Goal: Check status: Check status

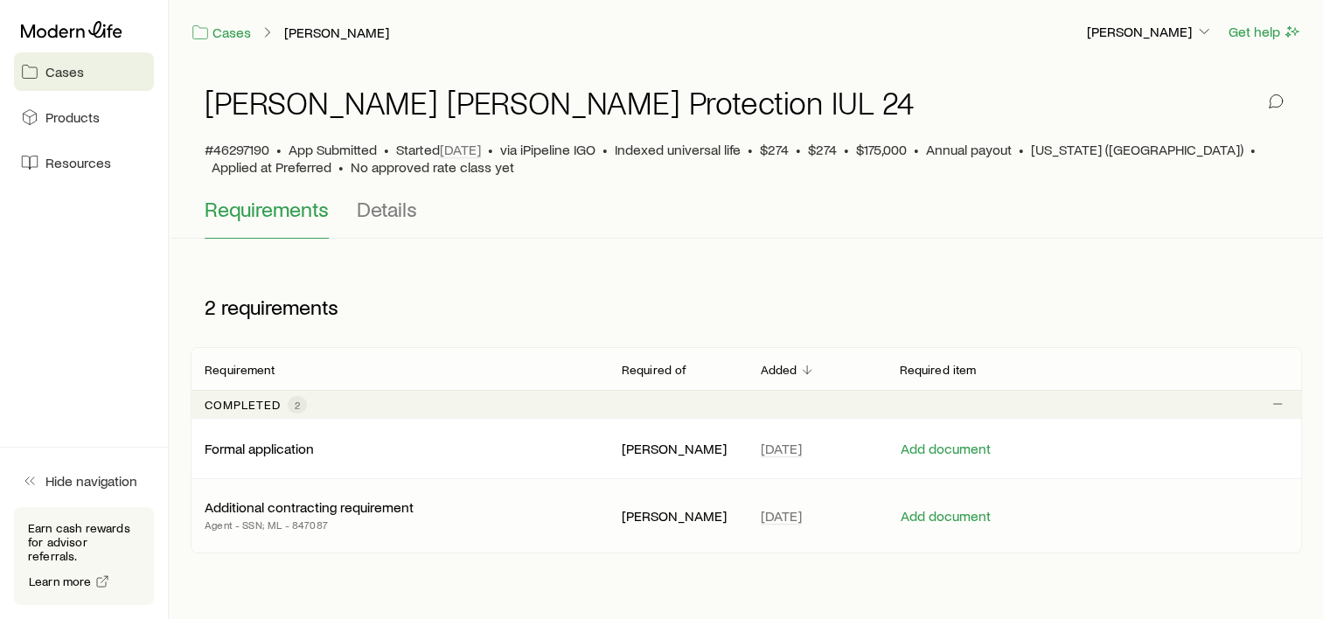
scroll to position [59, 0]
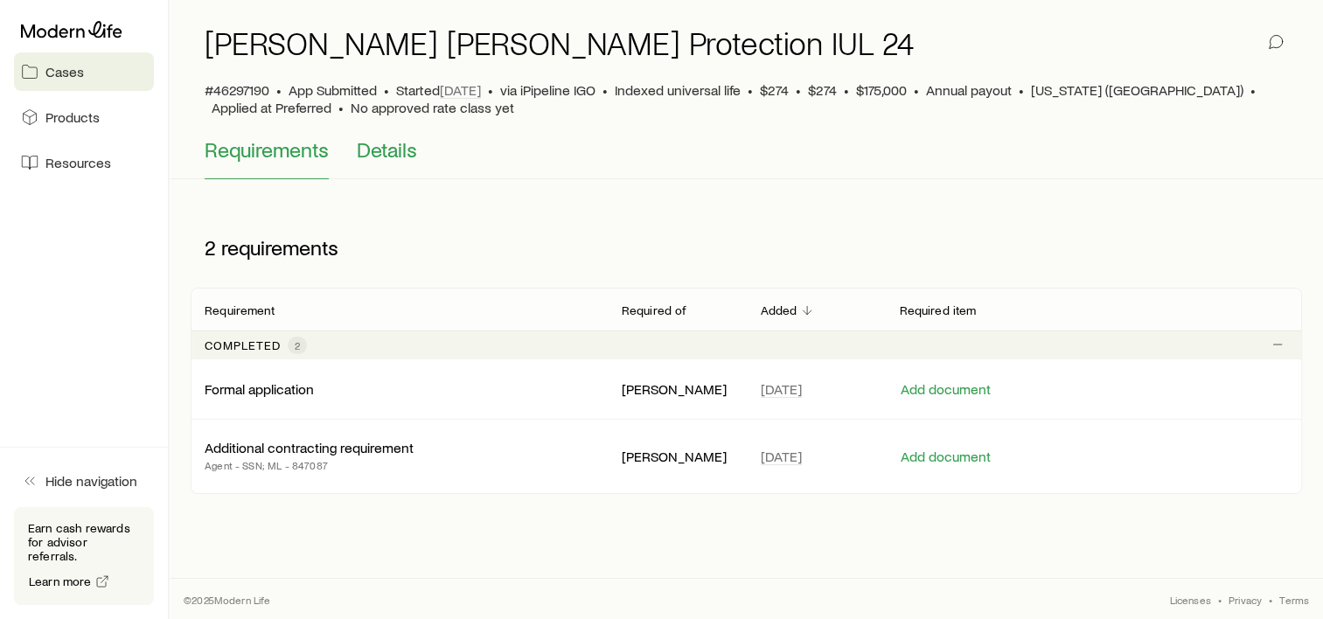
click at [405, 157] on span "Details" at bounding box center [387, 149] width 60 height 24
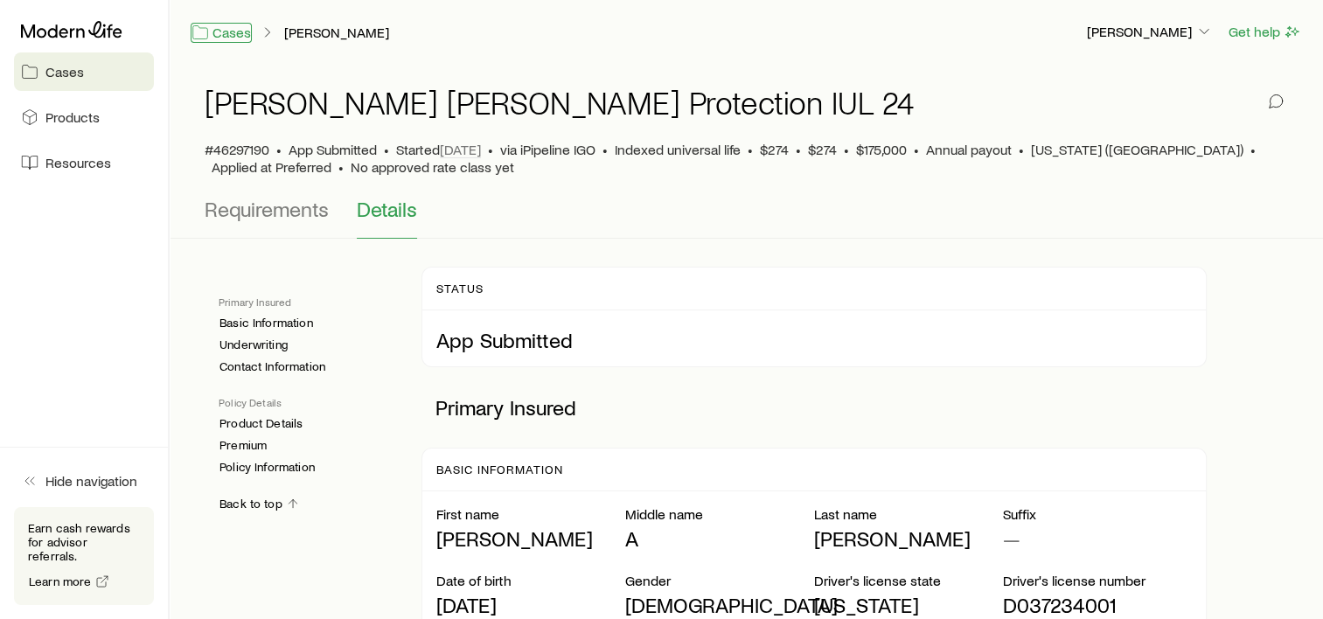
click at [234, 31] on link "Cases" at bounding box center [221, 33] width 61 height 20
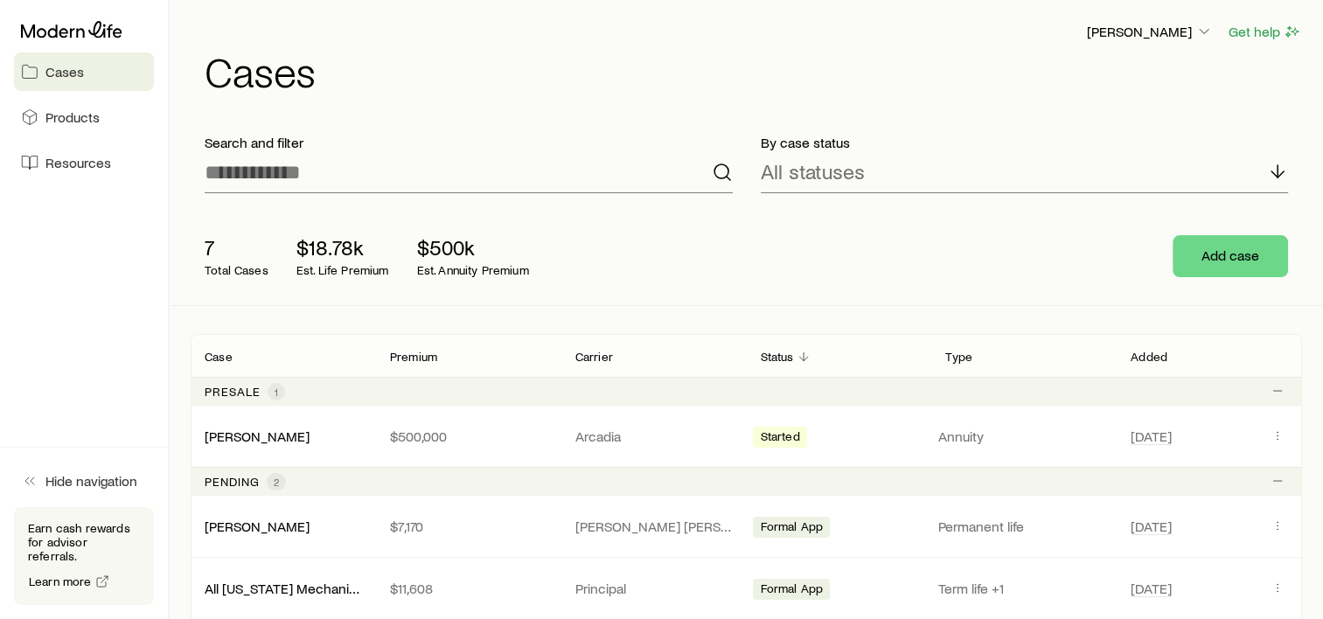
click at [247, 531] on link "[PERSON_NAME]" at bounding box center [257, 526] width 105 height 17
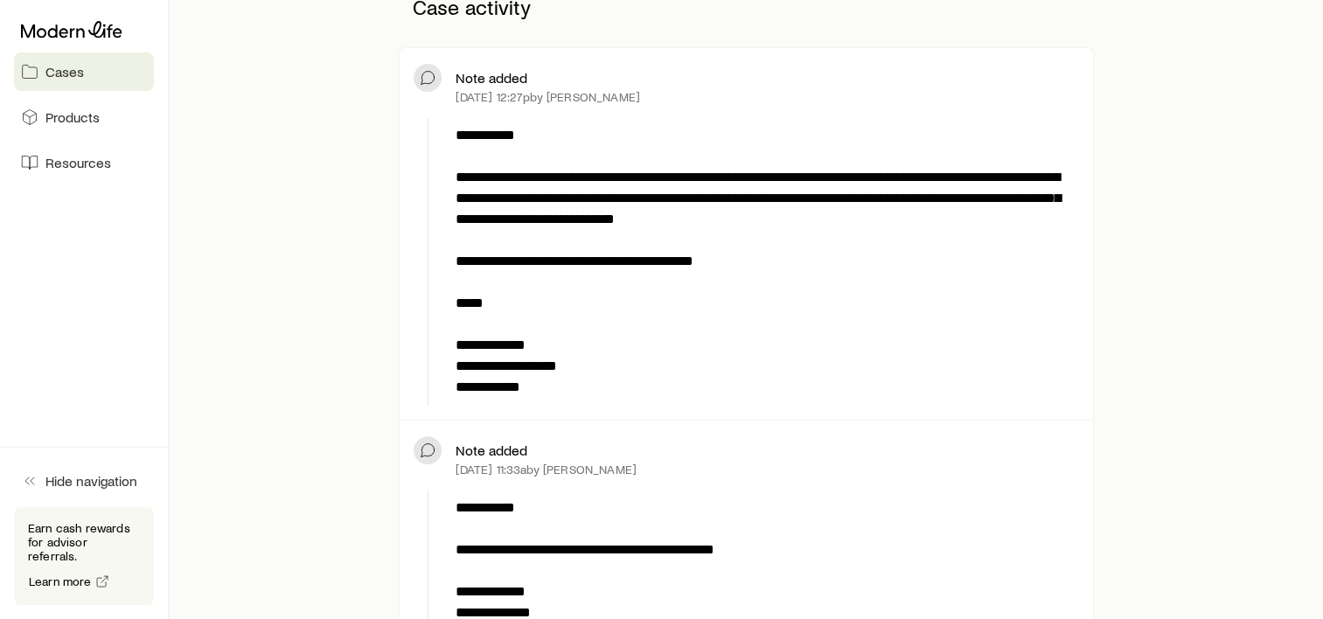
scroll to position [437, 0]
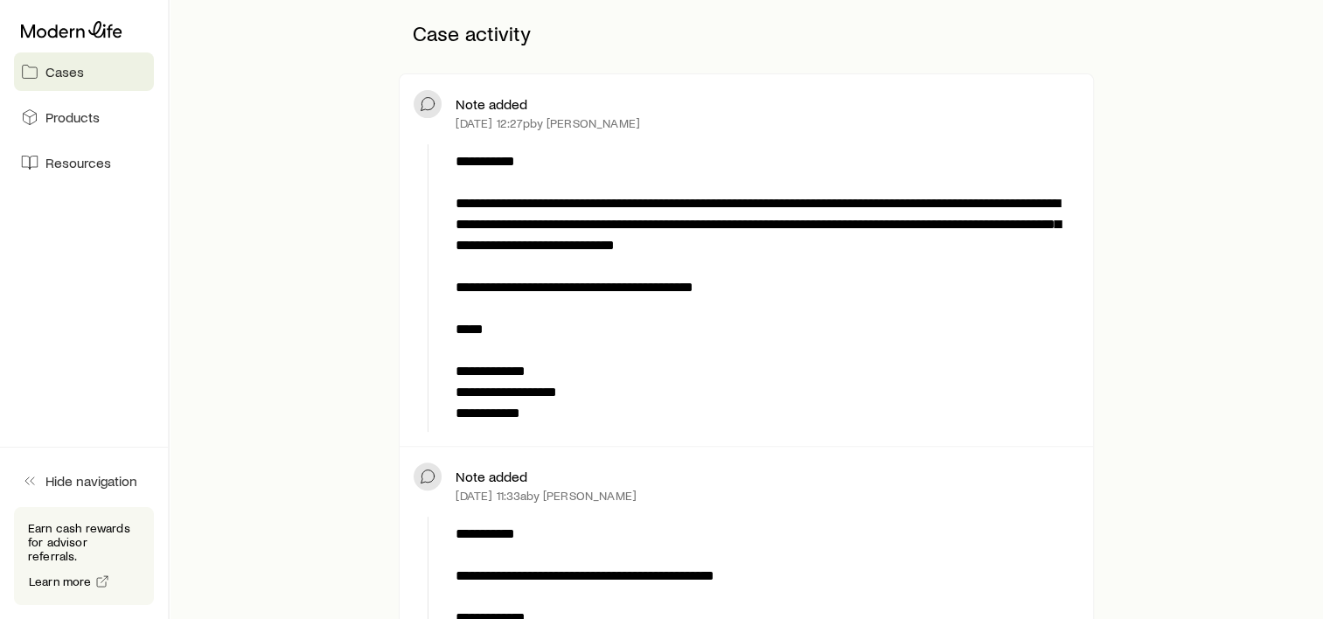
click at [623, 314] on p "**********" at bounding box center [764, 287] width 617 height 273
click at [428, 107] on icon at bounding box center [427, 103] width 17 height 17
click at [497, 121] on p "[DATE] 12:27p by [PERSON_NAME]" at bounding box center [548, 123] width 185 height 14
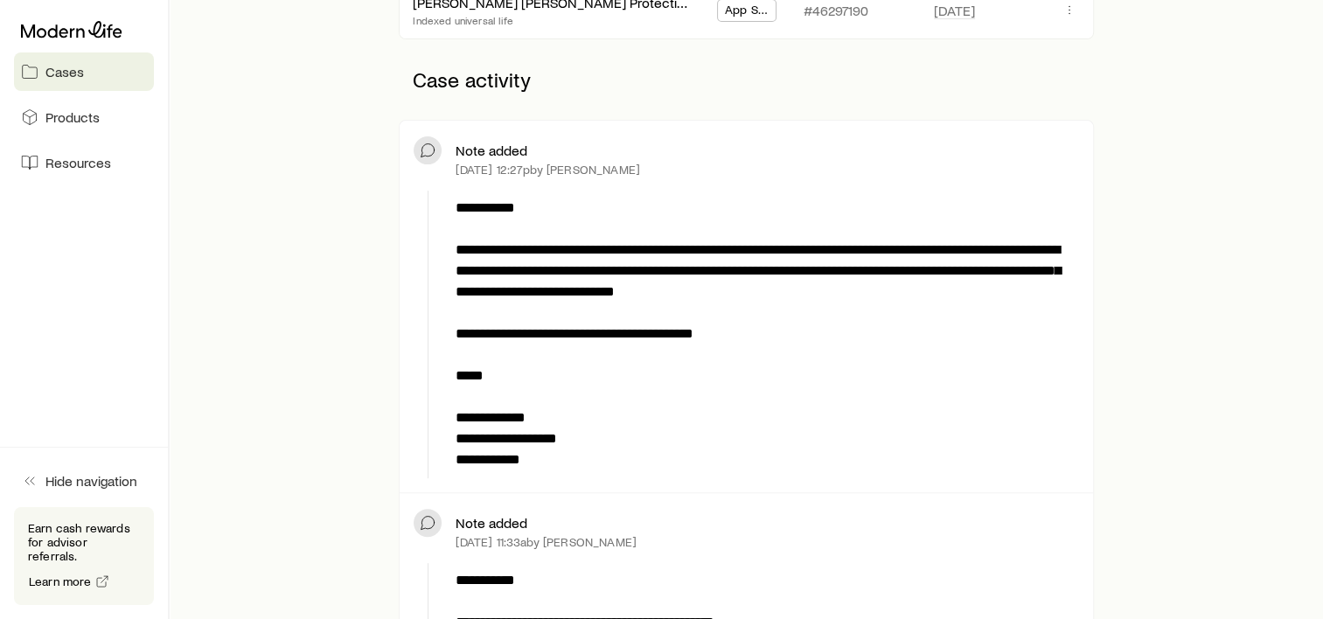
scroll to position [350, 0]
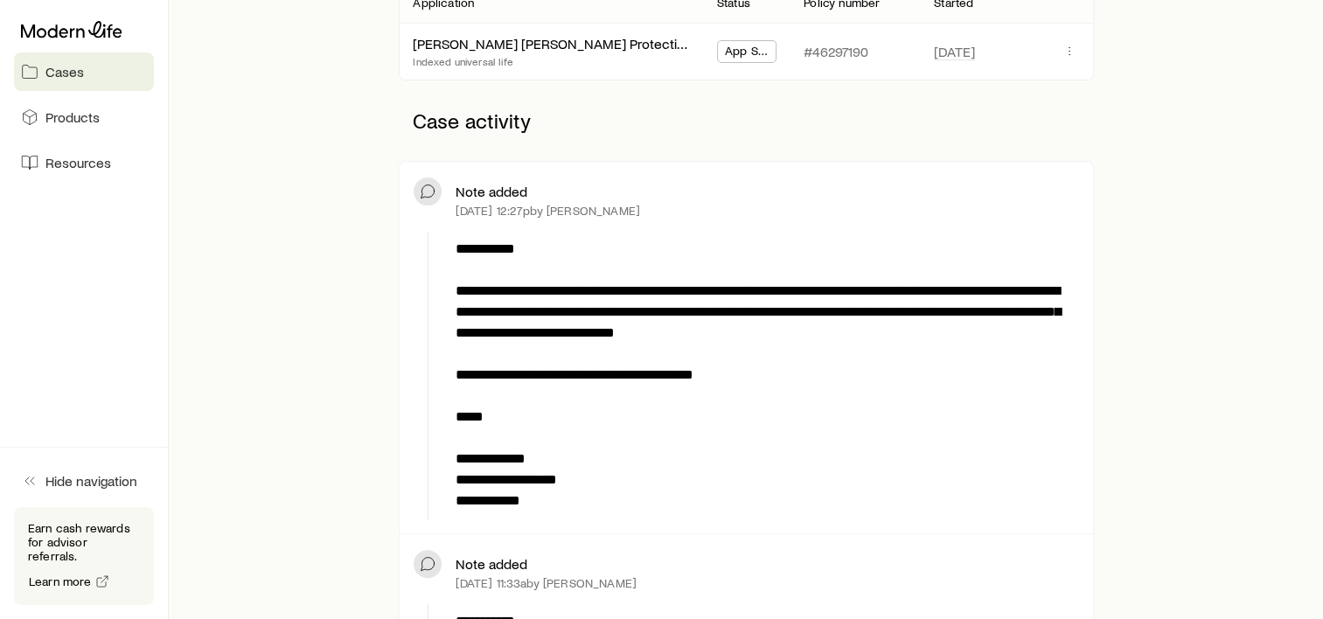
click at [573, 255] on p "**********" at bounding box center [764, 375] width 617 height 273
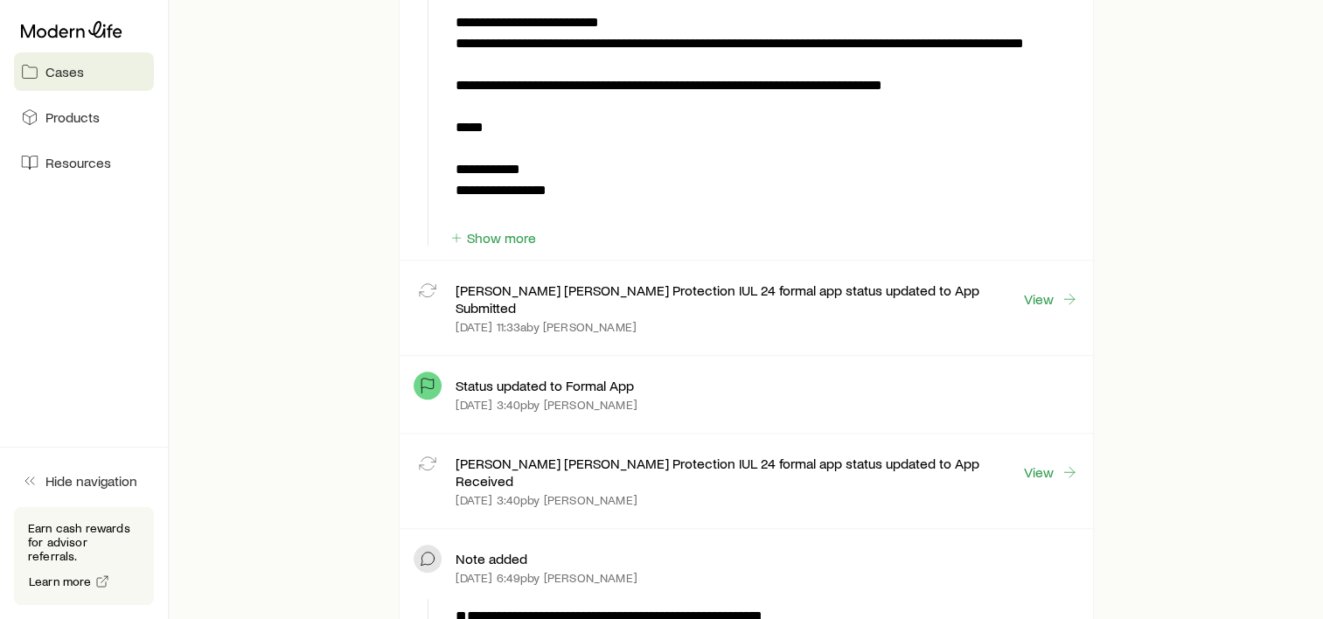
scroll to position [1137, 0]
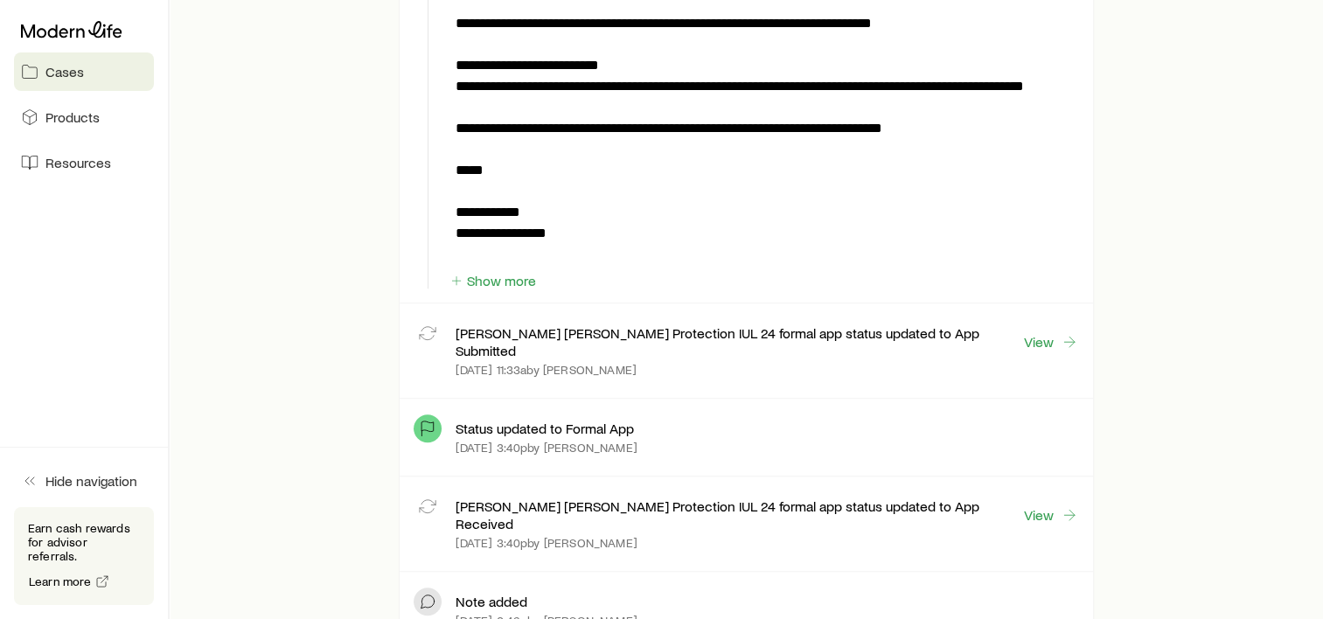
click at [429, 332] on icon at bounding box center [427, 333] width 17 height 17
click at [517, 282] on button "Show more" at bounding box center [493, 281] width 88 height 17
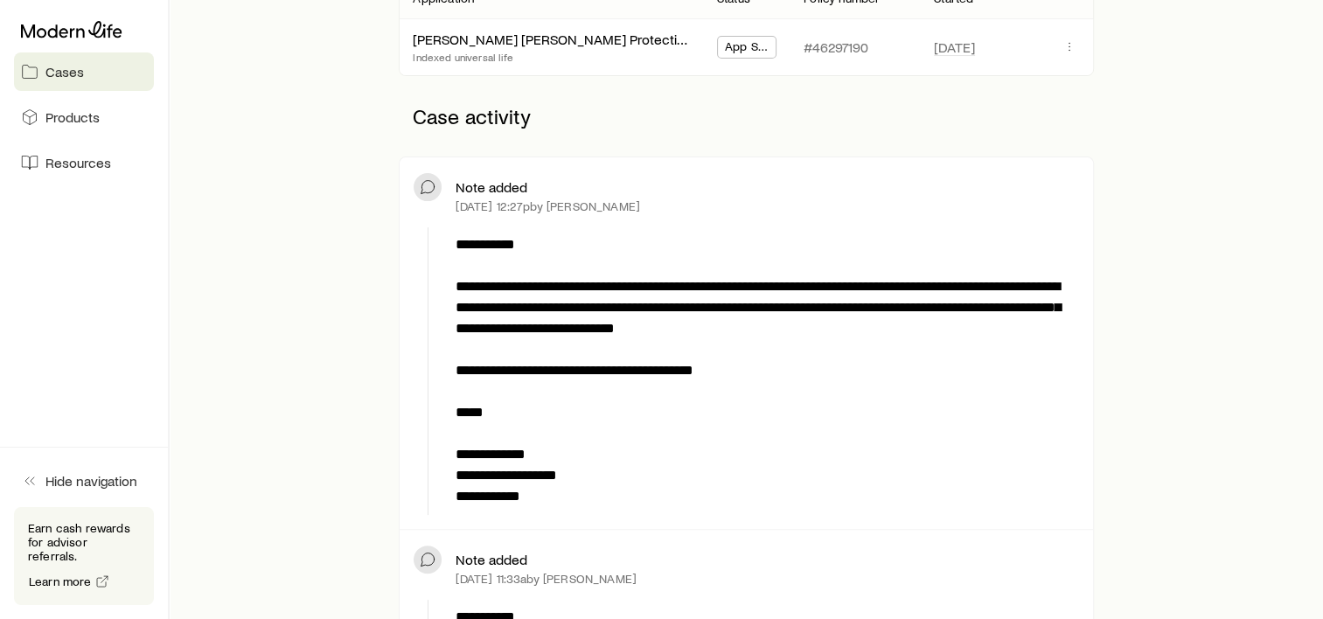
scroll to position [175, 0]
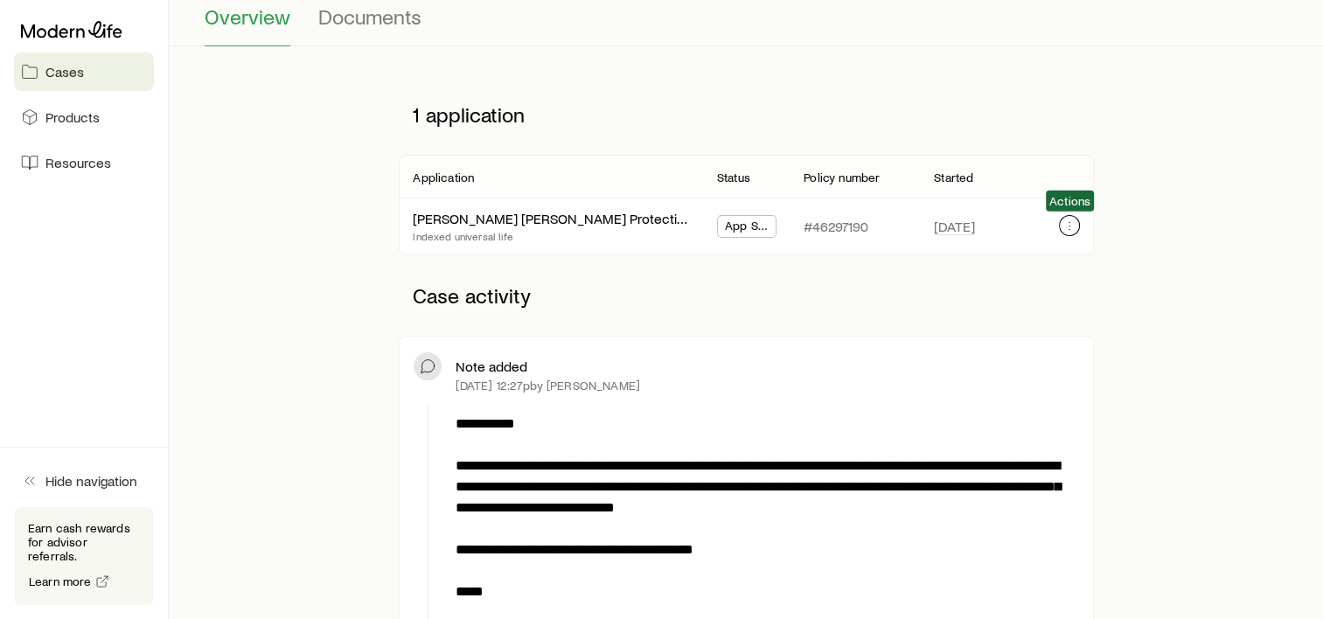
click at [1066, 225] on icon "button" at bounding box center [1070, 226] width 14 height 14
